Goal: Navigation & Orientation: Find specific page/section

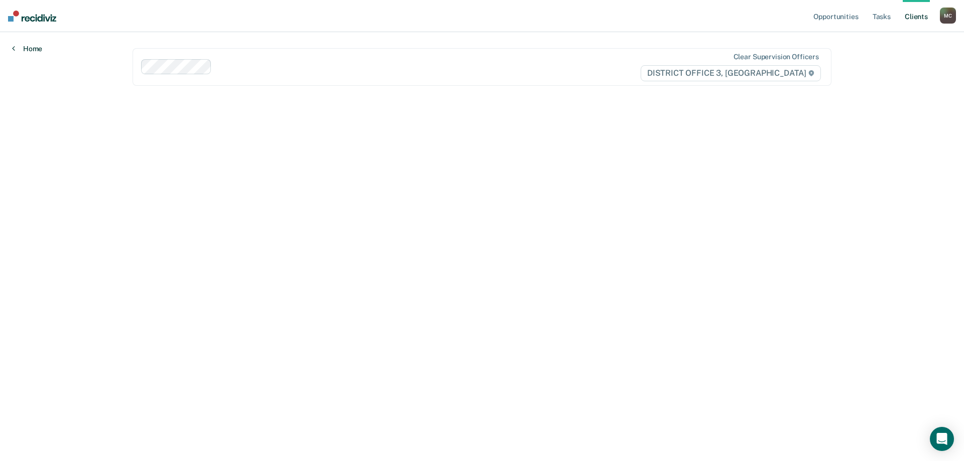
click at [19, 49] on link "Home" at bounding box center [27, 48] width 30 height 9
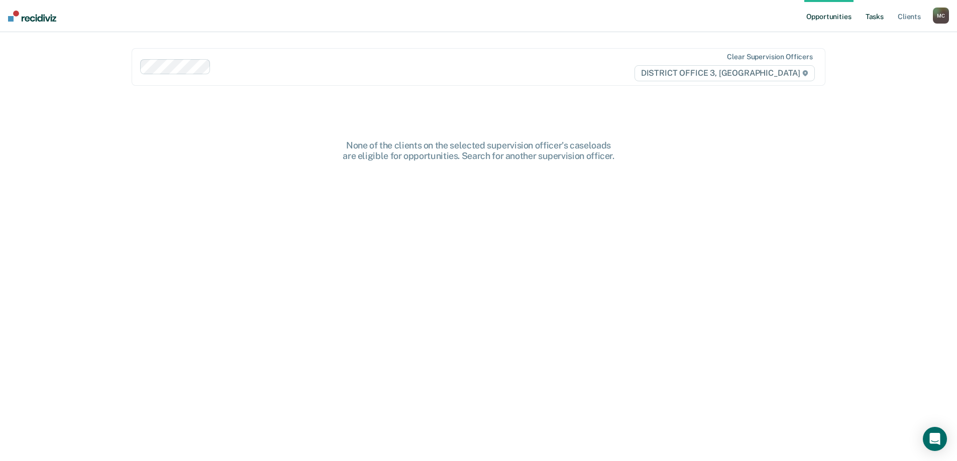
click at [882, 24] on link "Tasks" at bounding box center [874, 16] width 22 height 32
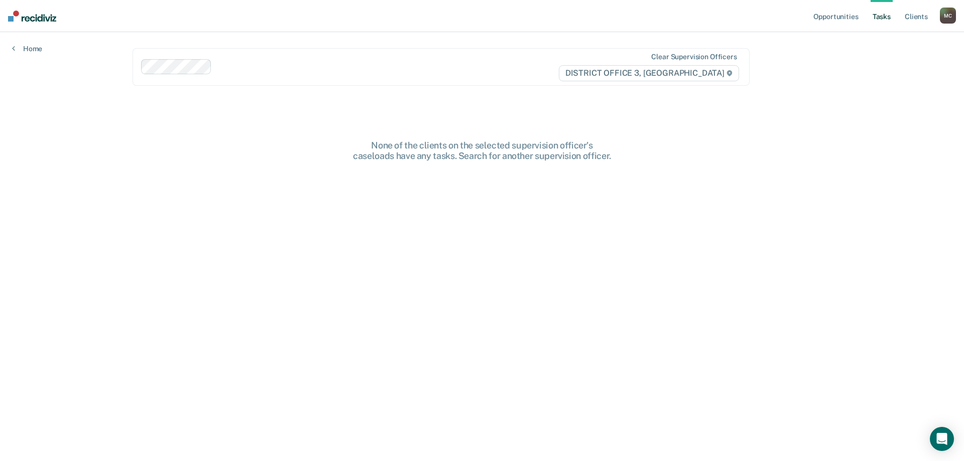
click at [902, 16] on ul "Opportunities Tasks Client s" at bounding box center [875, 16] width 129 height 32
click at [908, 16] on link "Client s" at bounding box center [916, 16] width 27 height 32
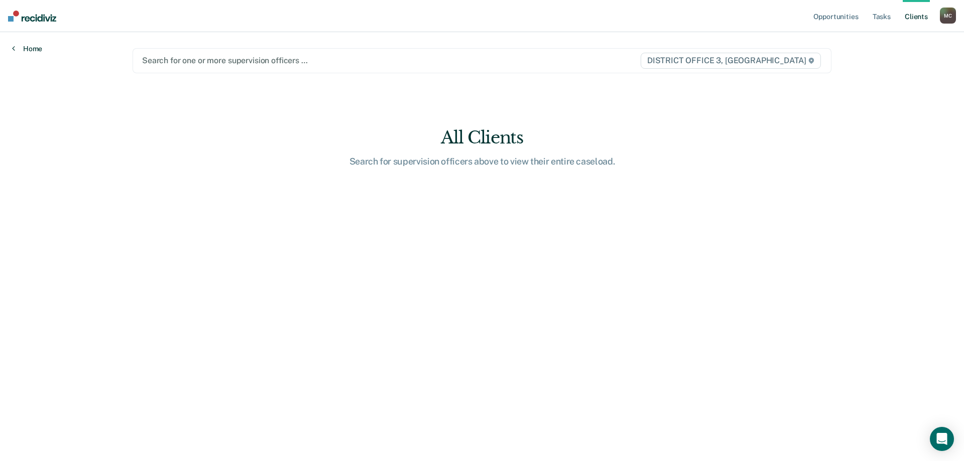
click at [14, 48] on icon at bounding box center [13, 48] width 3 height 8
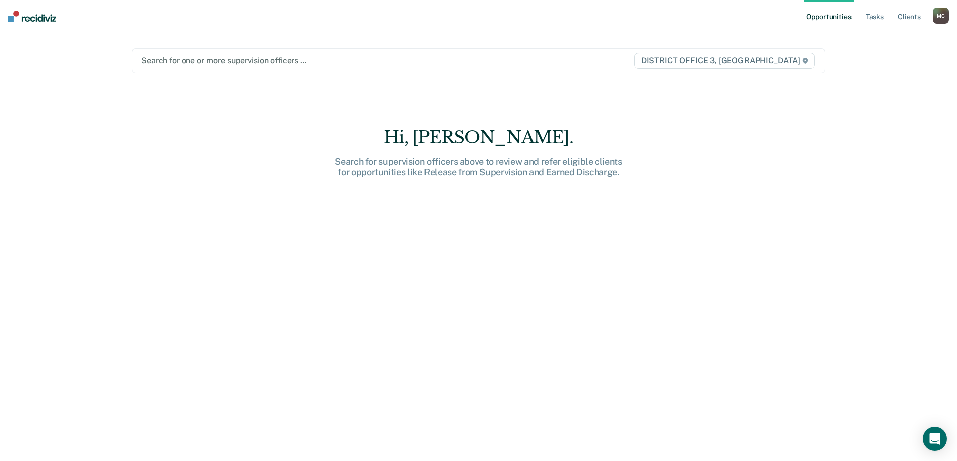
click at [943, 14] on div "M C" at bounding box center [940, 16] width 16 height 16
click at [889, 40] on link "Profile" at bounding box center [900, 41] width 81 height 9
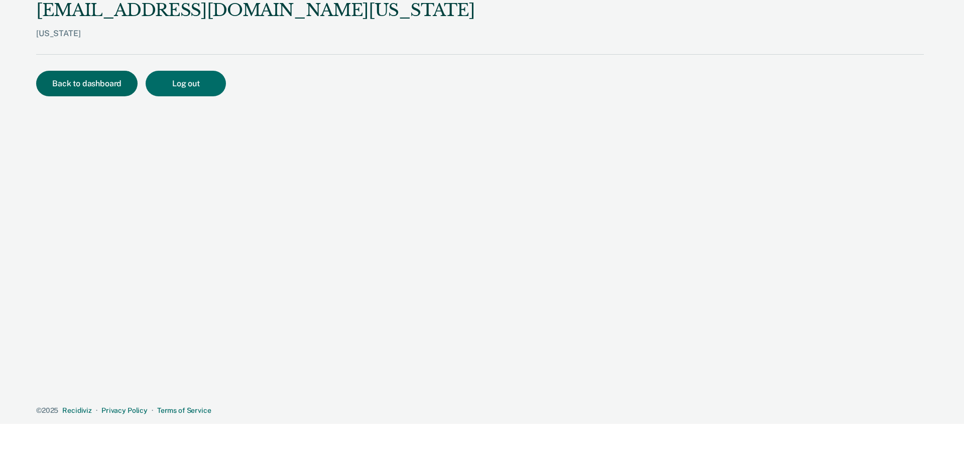
click at [82, 87] on button "Back to dashboard" at bounding box center [86, 84] width 101 height 26
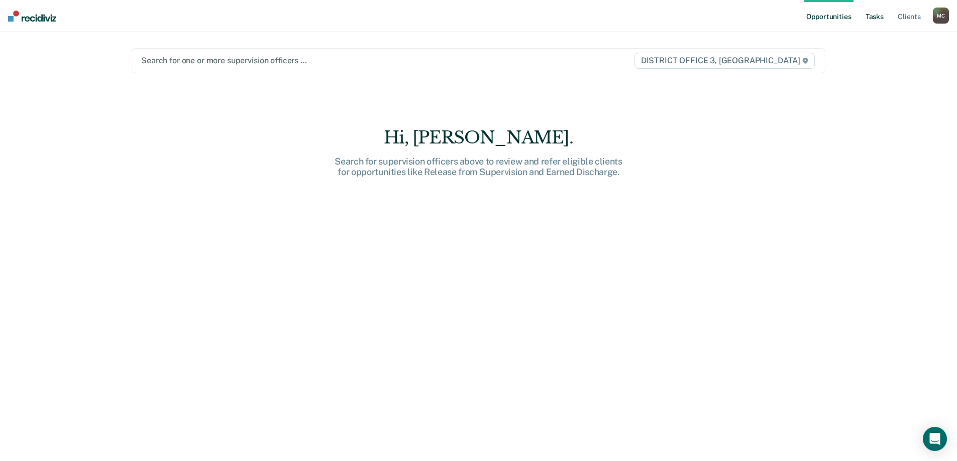
click at [881, 19] on link "Tasks" at bounding box center [874, 16] width 22 height 32
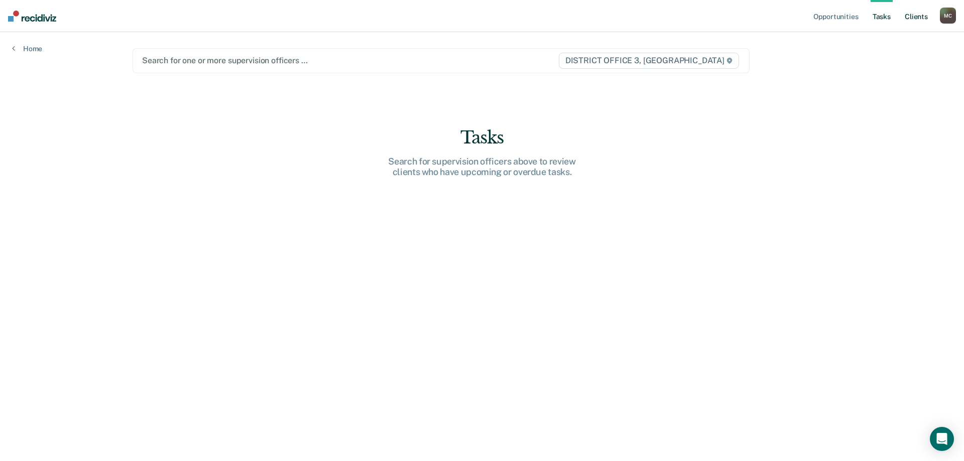
click at [910, 18] on link "Client s" at bounding box center [916, 16] width 27 height 32
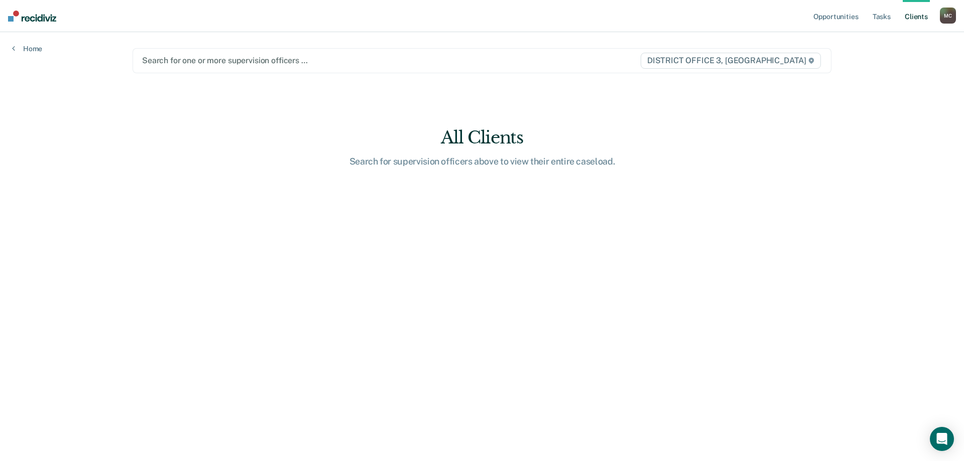
click at [221, 57] on div at bounding box center [380, 61] width 476 height 12
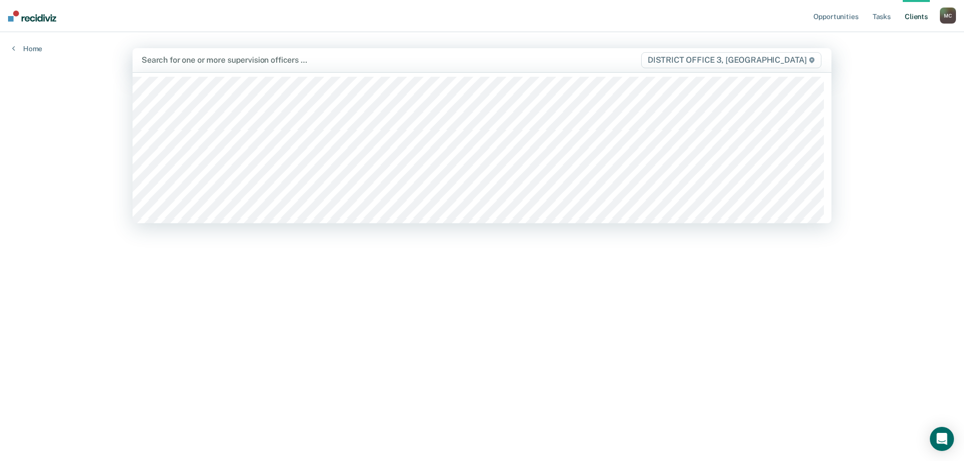
click at [120, 64] on div "Opportunities Tasks Client s [PERSON_NAME], [PERSON_NAME] Profile How it works …" at bounding box center [482, 230] width 964 height 461
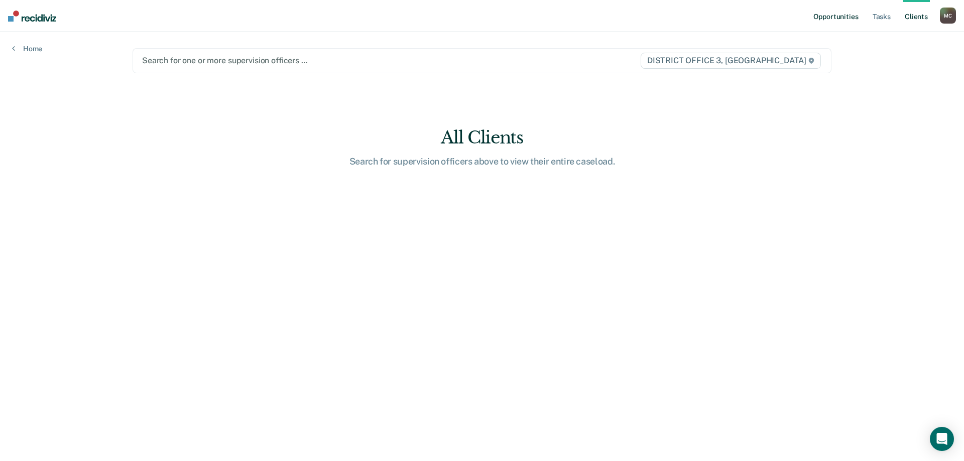
click at [852, 17] on link "Opportunities" at bounding box center [835, 16] width 49 height 32
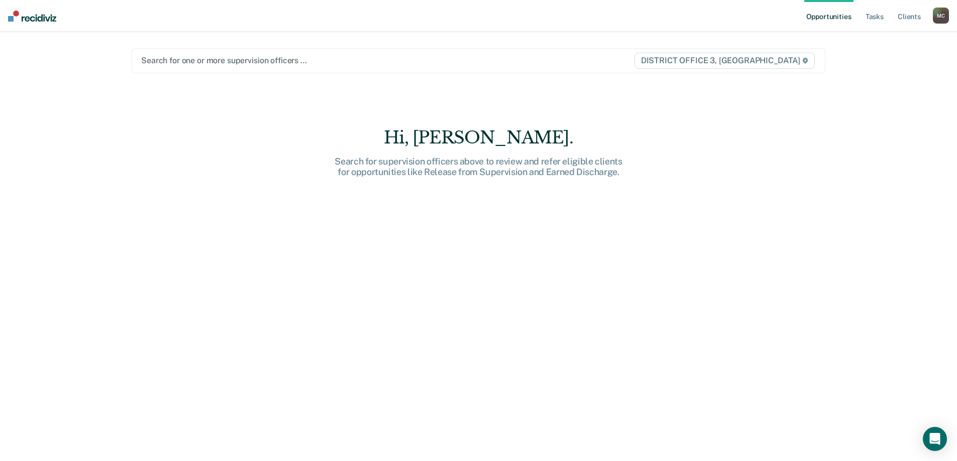
click at [17, 18] on img at bounding box center [32, 16] width 48 height 11
